Goal: Task Accomplishment & Management: Manage account settings

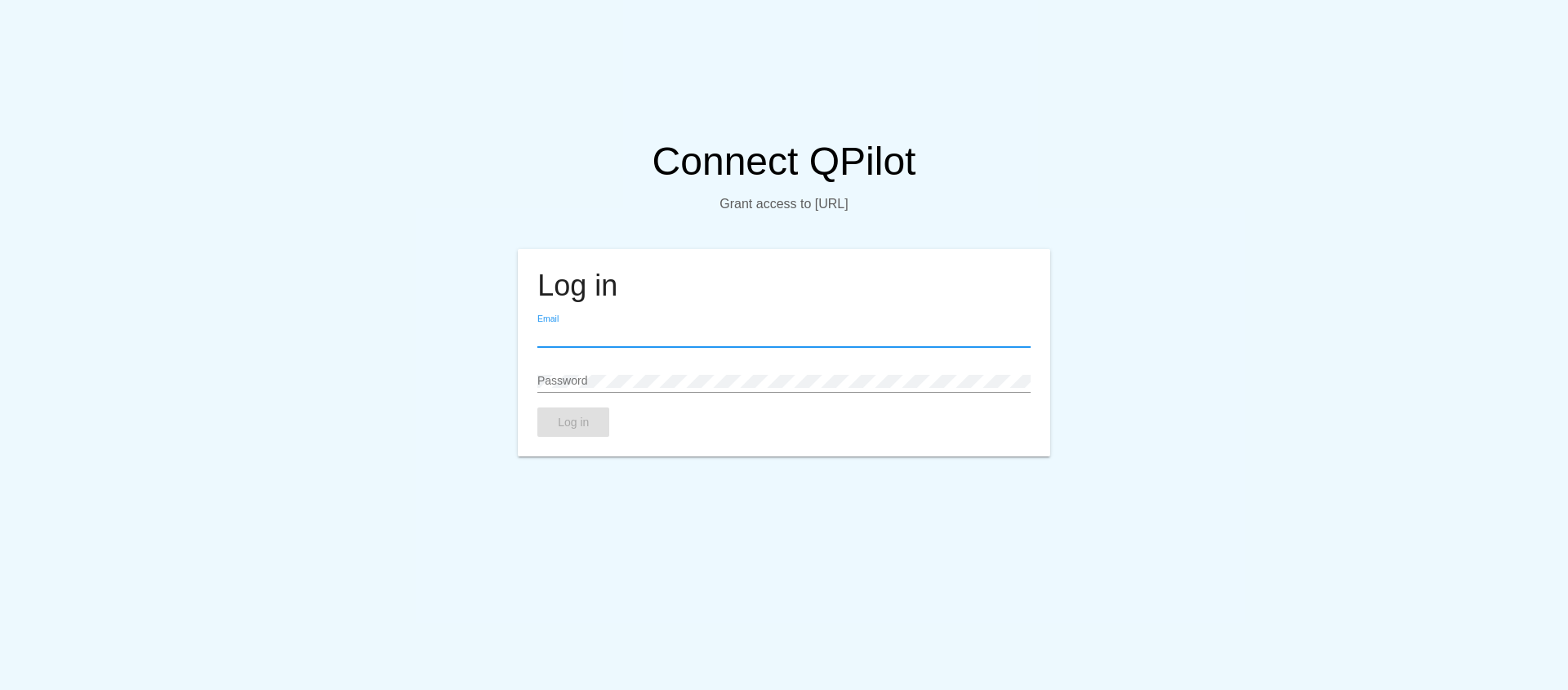
click at [598, 342] on input "Email" at bounding box center [783, 336] width 493 height 13
type input "[EMAIL_ADDRESS][DOMAIN_NAME]"
click at [589, 437] on button "Log in" at bounding box center [573, 422] width 72 height 29
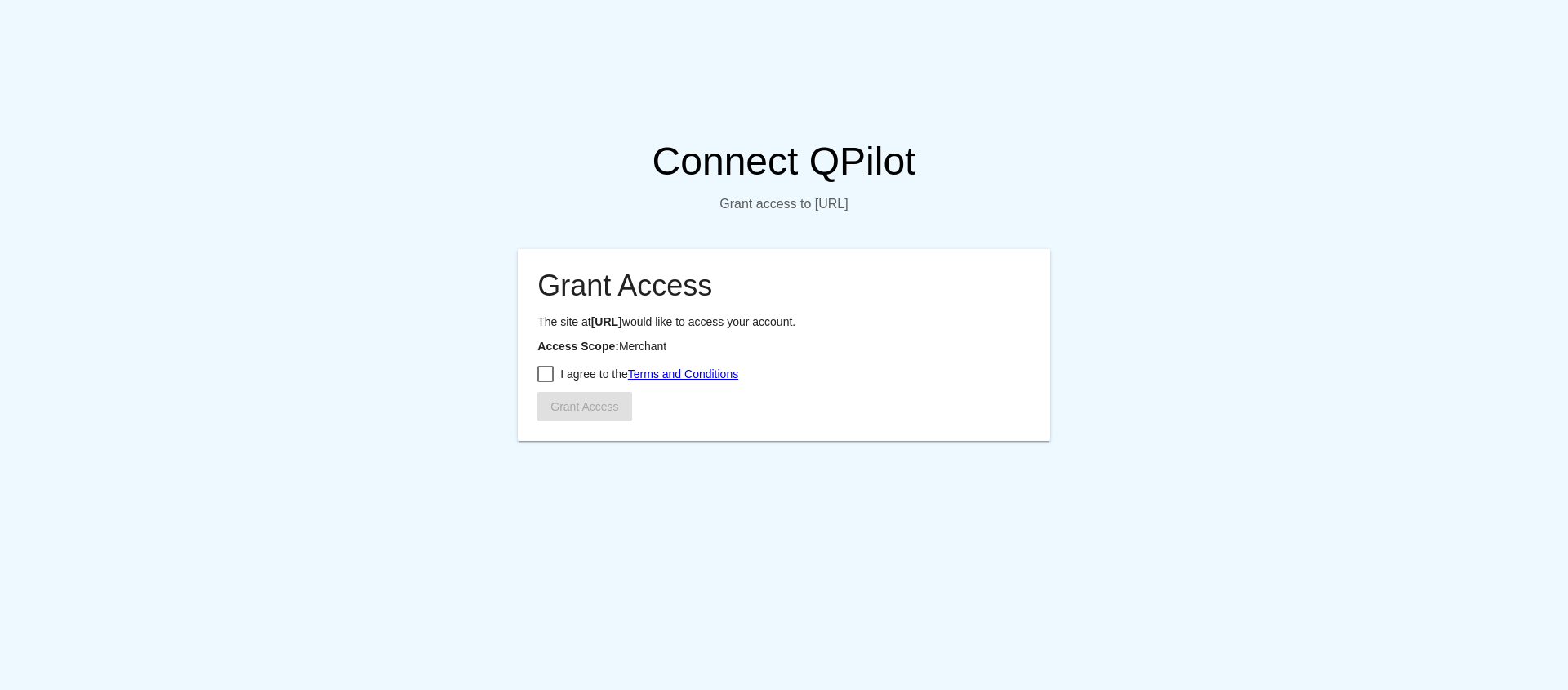
click at [540, 382] on div at bounding box center [545, 374] width 16 height 16
click at [545, 383] on input "I agree to the Terms and Conditions" at bounding box center [545, 382] width 1 height 1
checkbox input "true"
click at [562, 413] on span "Grant Access" at bounding box center [584, 407] width 68 height 13
